Goal: Task Accomplishment & Management: Use online tool/utility

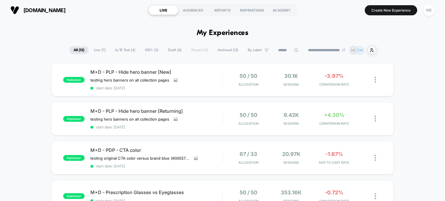
click at [117, 92] on div "published M+D - PLP - Hide hero banner [New] testing hero banners on all collec…" at bounding box center [222, 79] width 343 height 33
